Goal: Information Seeking & Learning: Learn about a topic

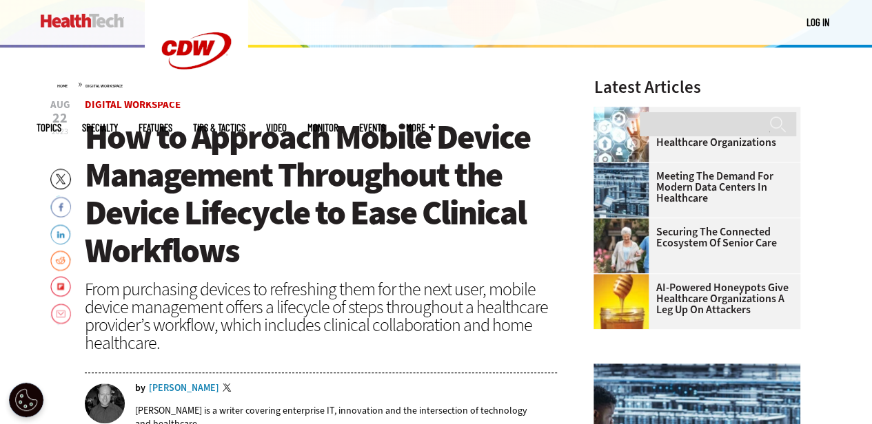
scroll to position [389, 0]
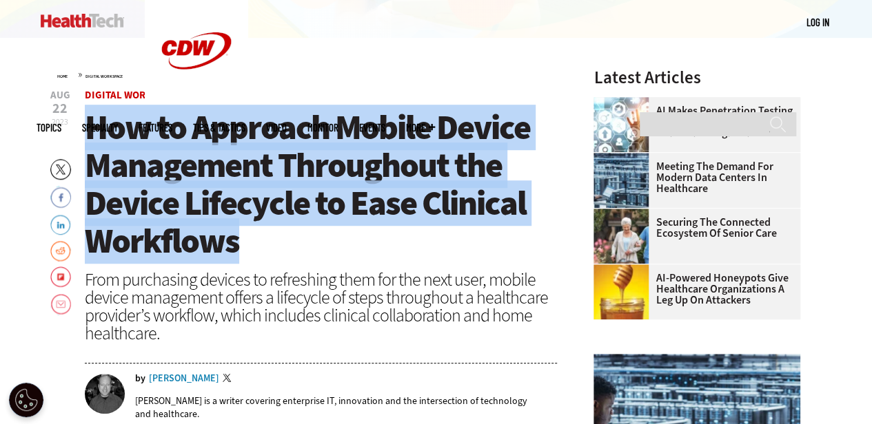
drag, startPoint x: 80, startPoint y: 125, endPoint x: 282, endPoint y: 234, distance: 230.3
copy span "How to Approach Mobile Device Management Throughout the Device Lifecycle to Eas…"
